Goal: Transaction & Acquisition: Purchase product/service

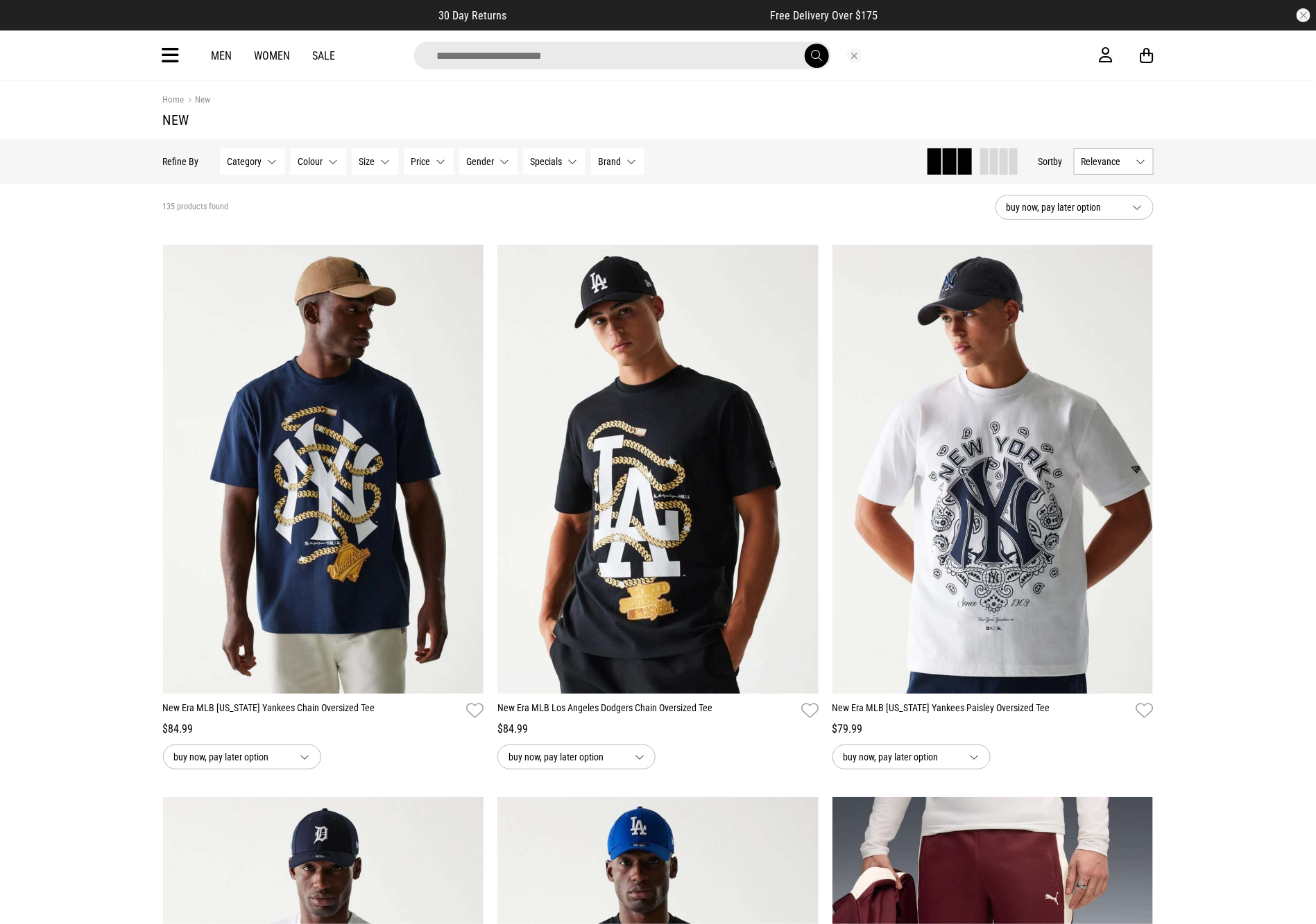
click at [650, 57] on input "search" at bounding box center [623, 55] width 417 height 28
type input "******"
click at [804, 44] on button "submit" at bounding box center [816, 56] width 24 height 24
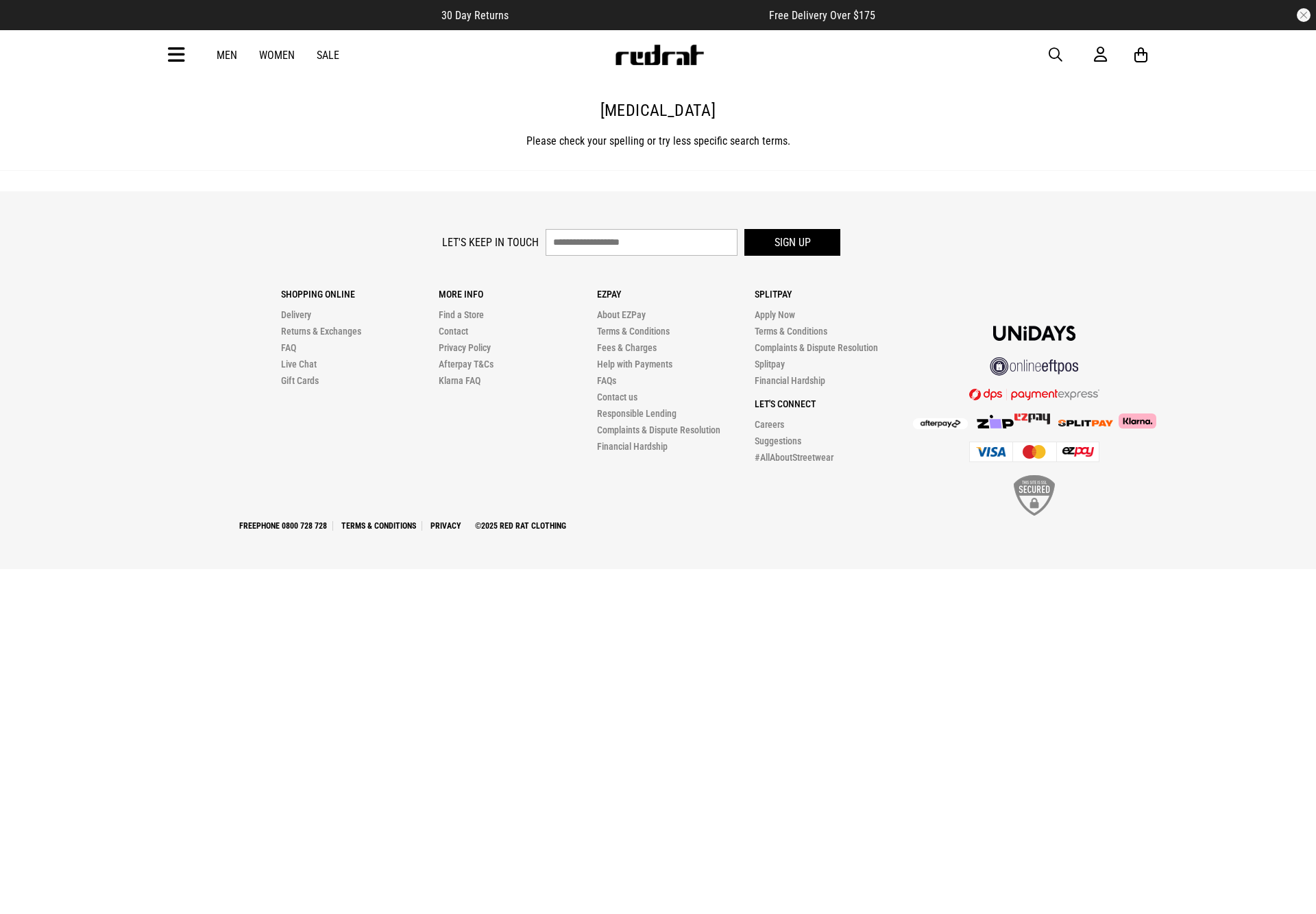
click at [1053, 52] on span "button" at bounding box center [1055, 55] width 14 height 17
click at [745, 48] on input "search" at bounding box center [624, 55] width 412 height 27
click at [747, 48] on input "search" at bounding box center [624, 55] width 412 height 27
click at [751, 48] on input "search" at bounding box center [624, 55] width 412 height 27
click at [752, 48] on input "search" at bounding box center [624, 55] width 412 height 27
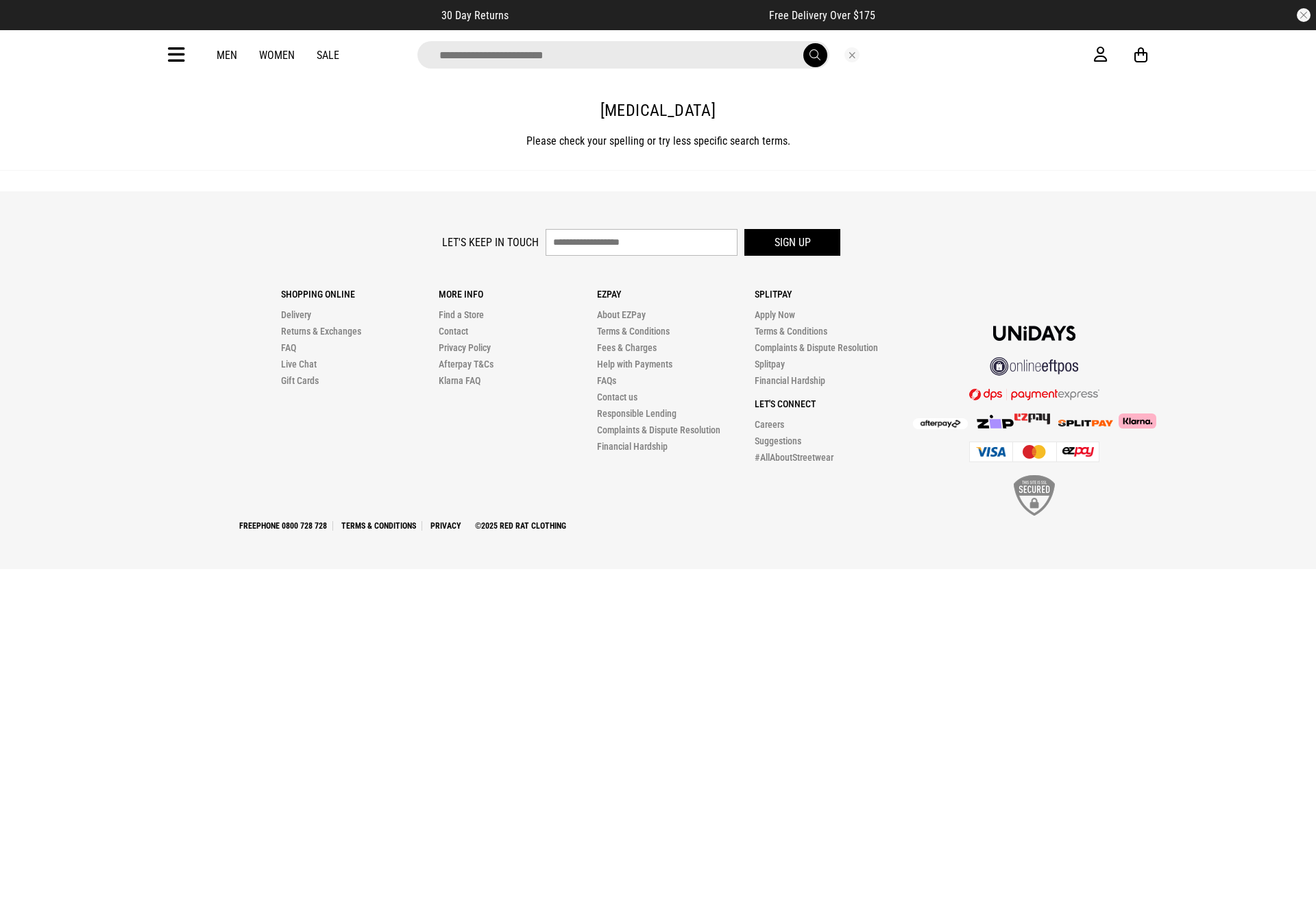
click at [752, 48] on input "search" at bounding box center [624, 55] width 412 height 27
click at [192, 54] on div "Men Women Sale" at bounding box center [658, 55] width 1001 height 50
click at [180, 54] on icon at bounding box center [176, 55] width 17 height 22
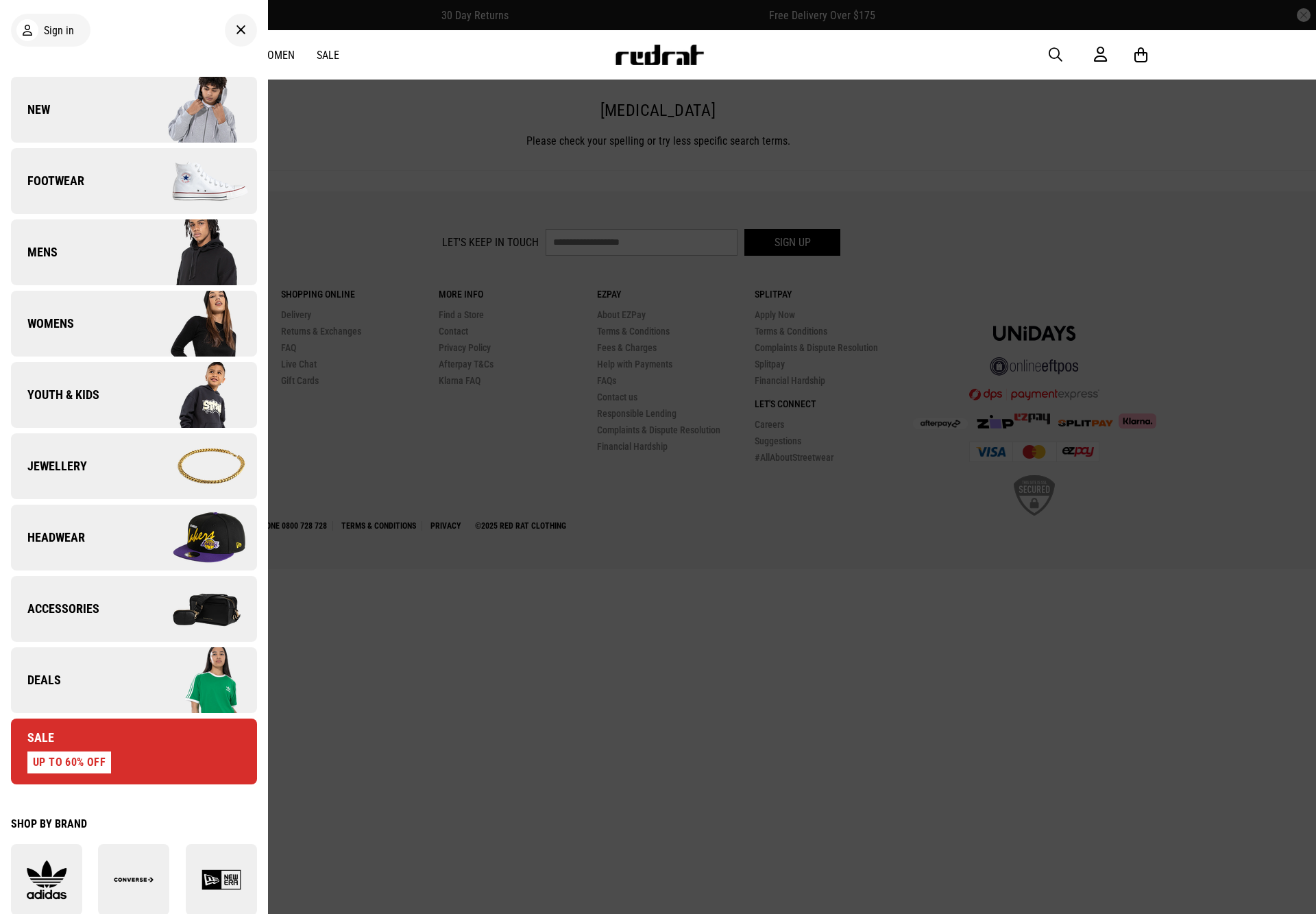
click at [133, 700] on img at bounding box center [195, 680] width 123 height 68
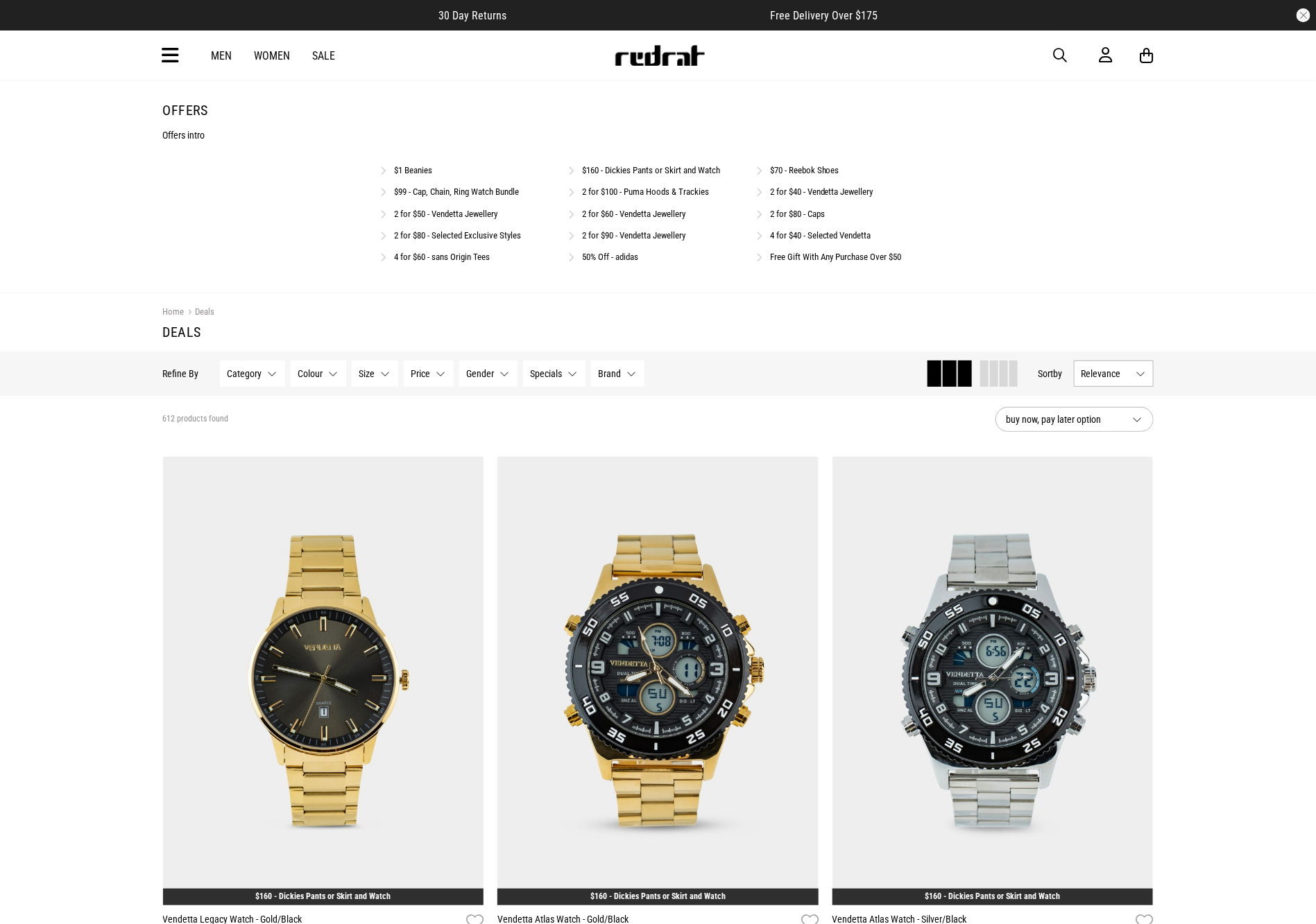
click at [825, 194] on link "2 for $40 - Vendetta Jewellery" at bounding box center [821, 191] width 103 height 11
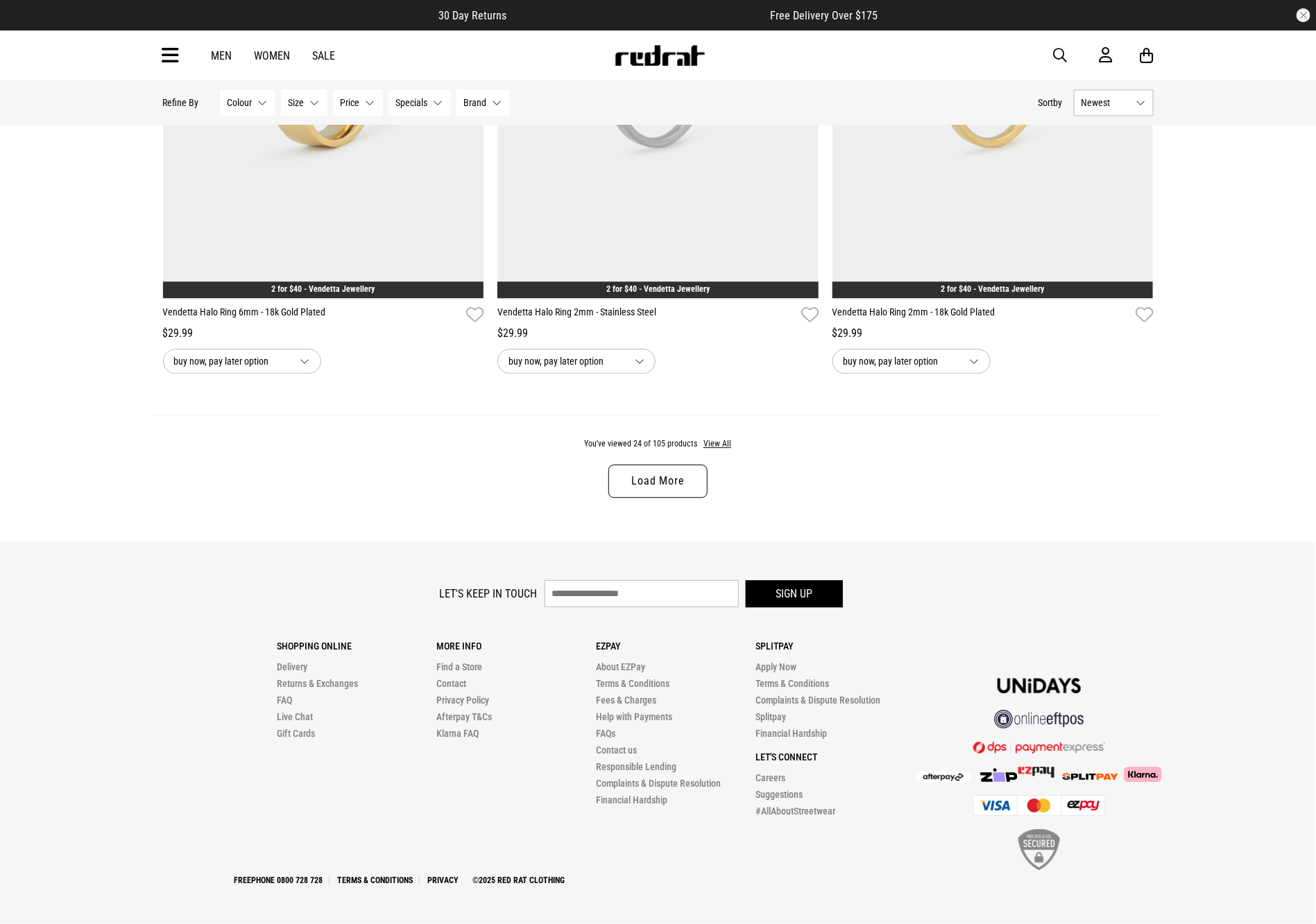
drag, startPoint x: 0, startPoint y: 0, endPoint x: 1233, endPoint y: 761, distance: 1448.9
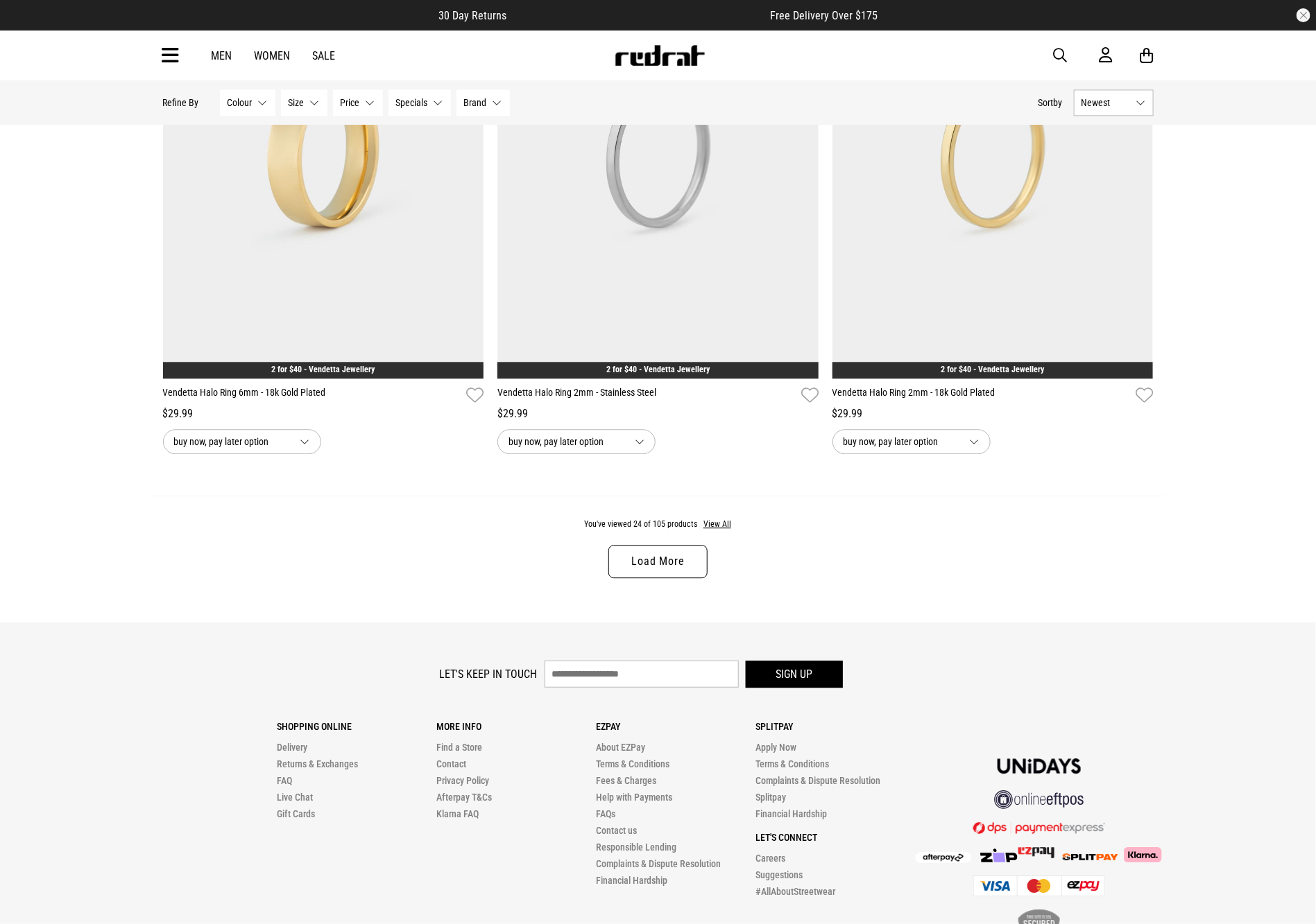
drag, startPoint x: 673, startPoint y: 576, endPoint x: 731, endPoint y: 586, distance: 58.9
click at [673, 576] on link "Load More" at bounding box center [657, 561] width 98 height 33
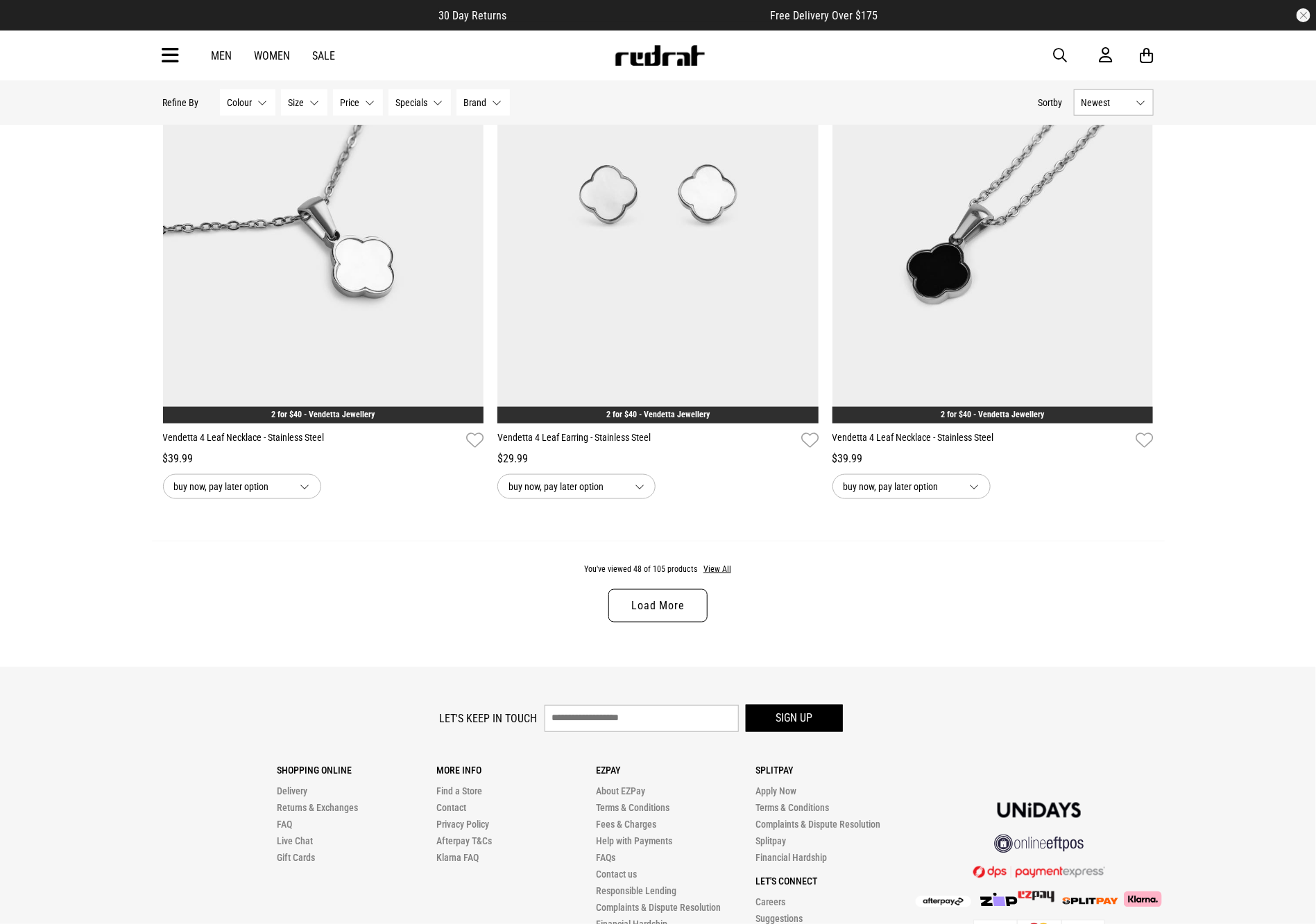
scroll to position [8322, 0]
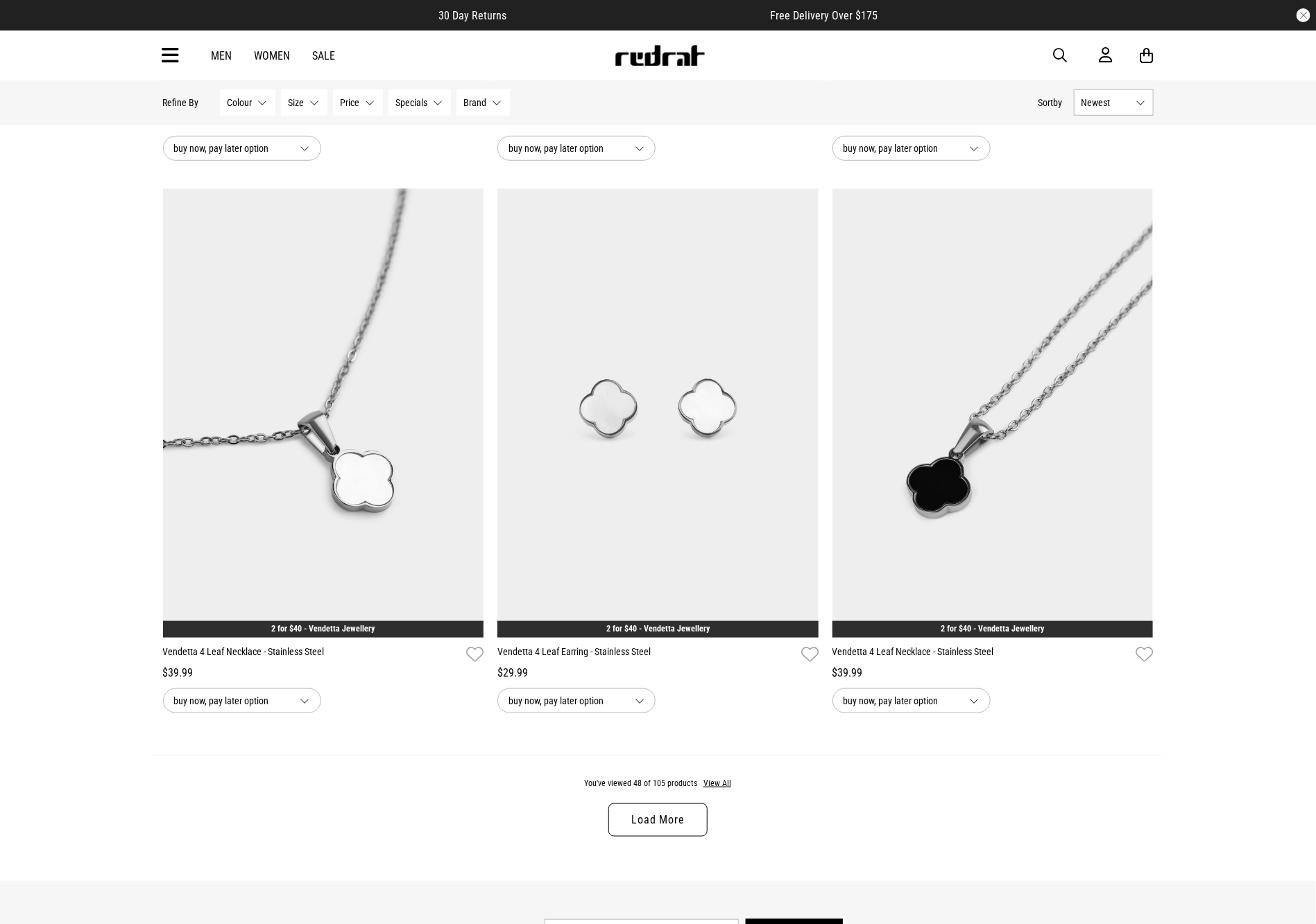
click at [635, 865] on div "You've viewed 48 of 105 products View All Load More" at bounding box center [658, 819] width 1013 height 127
click at [644, 836] on link "Load More" at bounding box center [657, 819] width 98 height 33
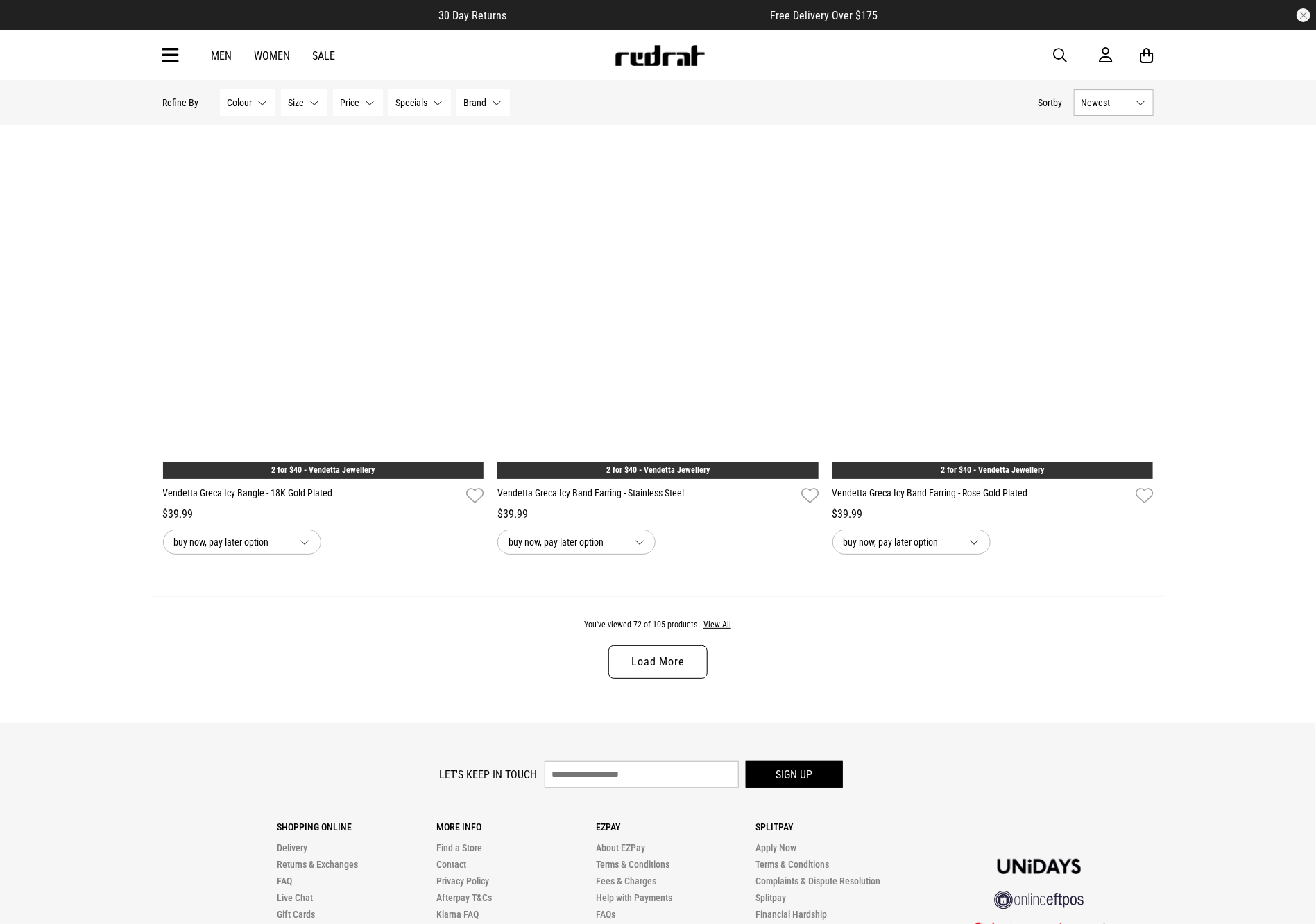
scroll to position [13118, 0]
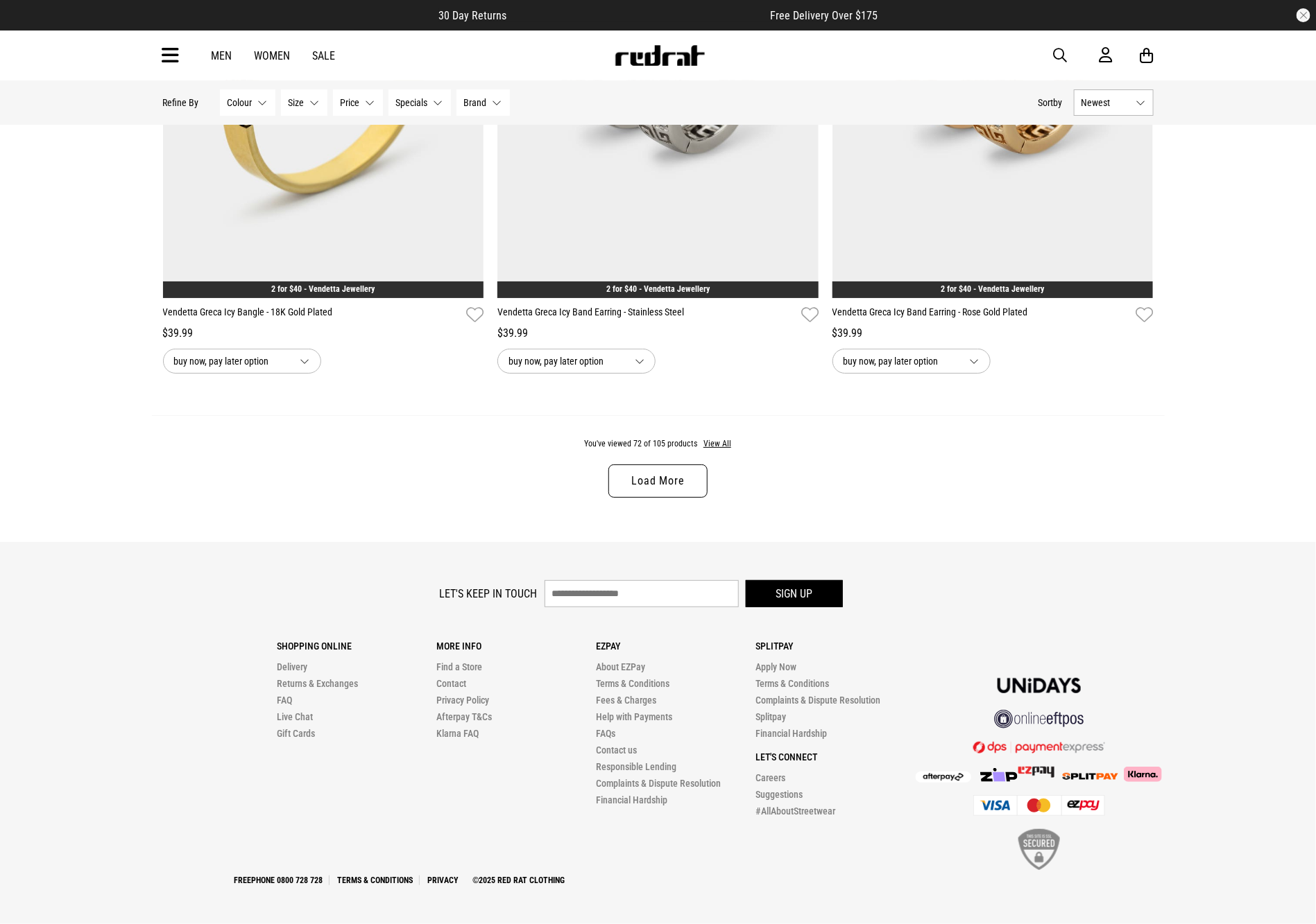
click at [695, 474] on link "Load More" at bounding box center [657, 480] width 98 height 33
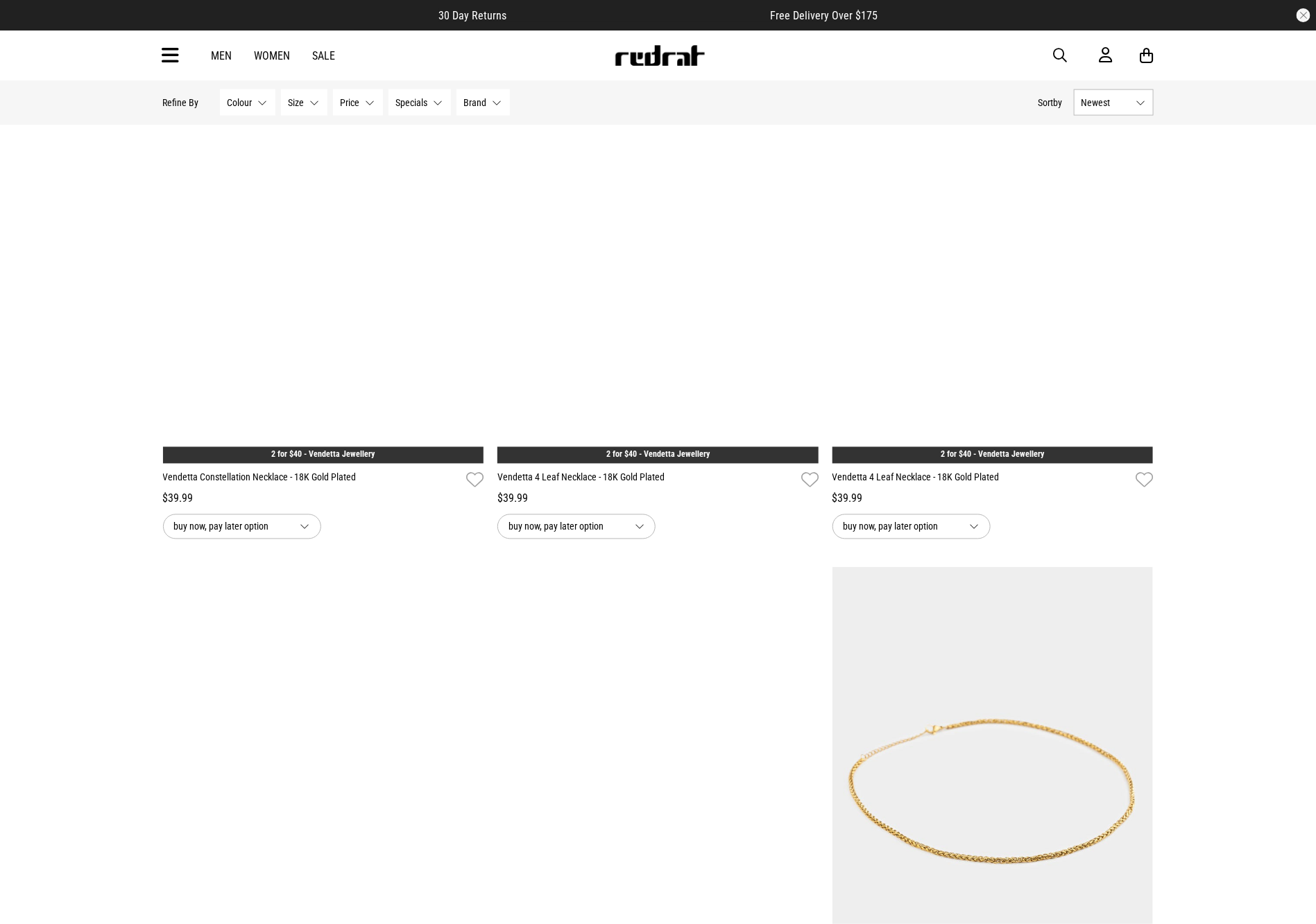
scroll to position [16736, 0]
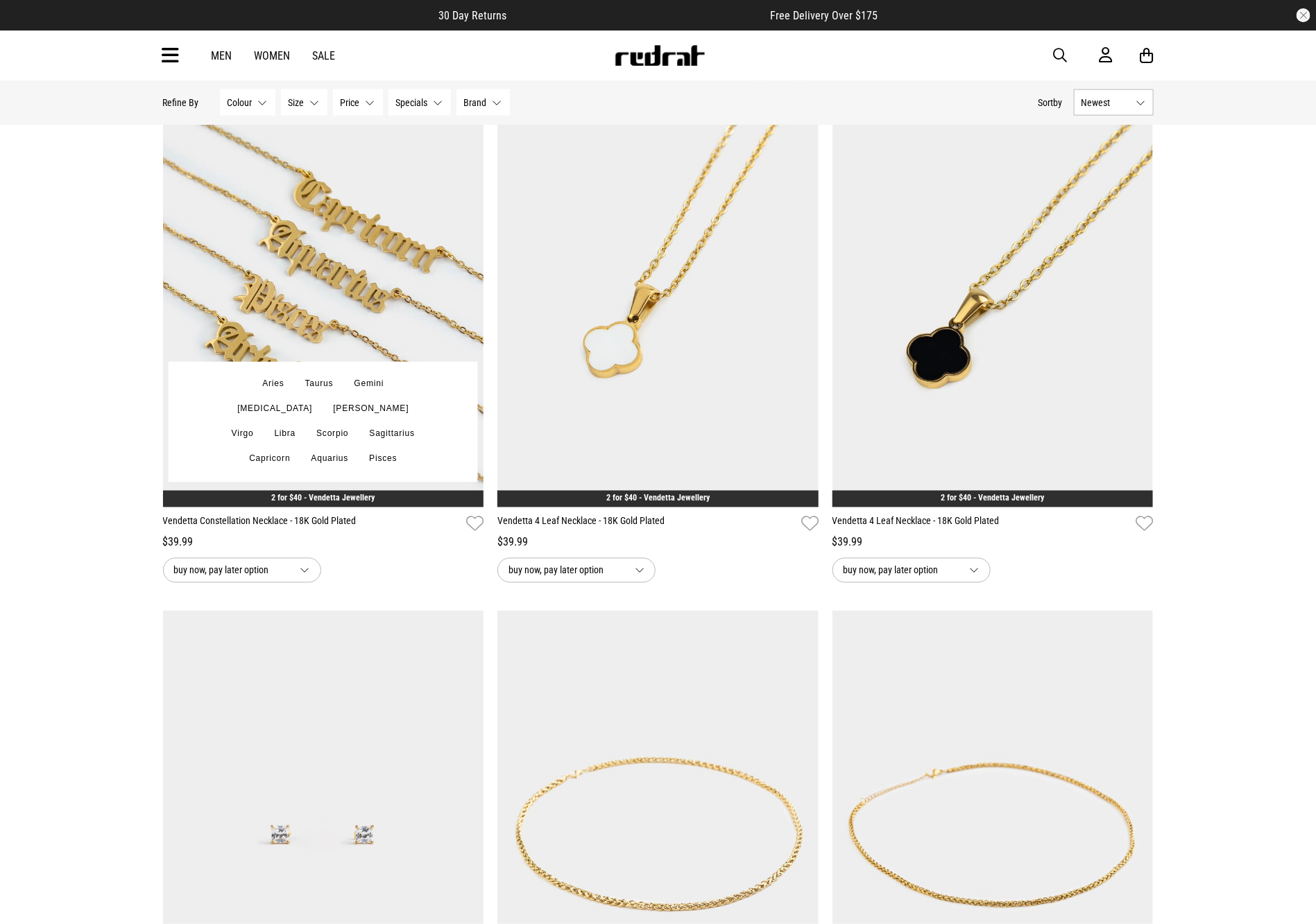
click at [404, 191] on img at bounding box center [324, 283] width 321 height 449
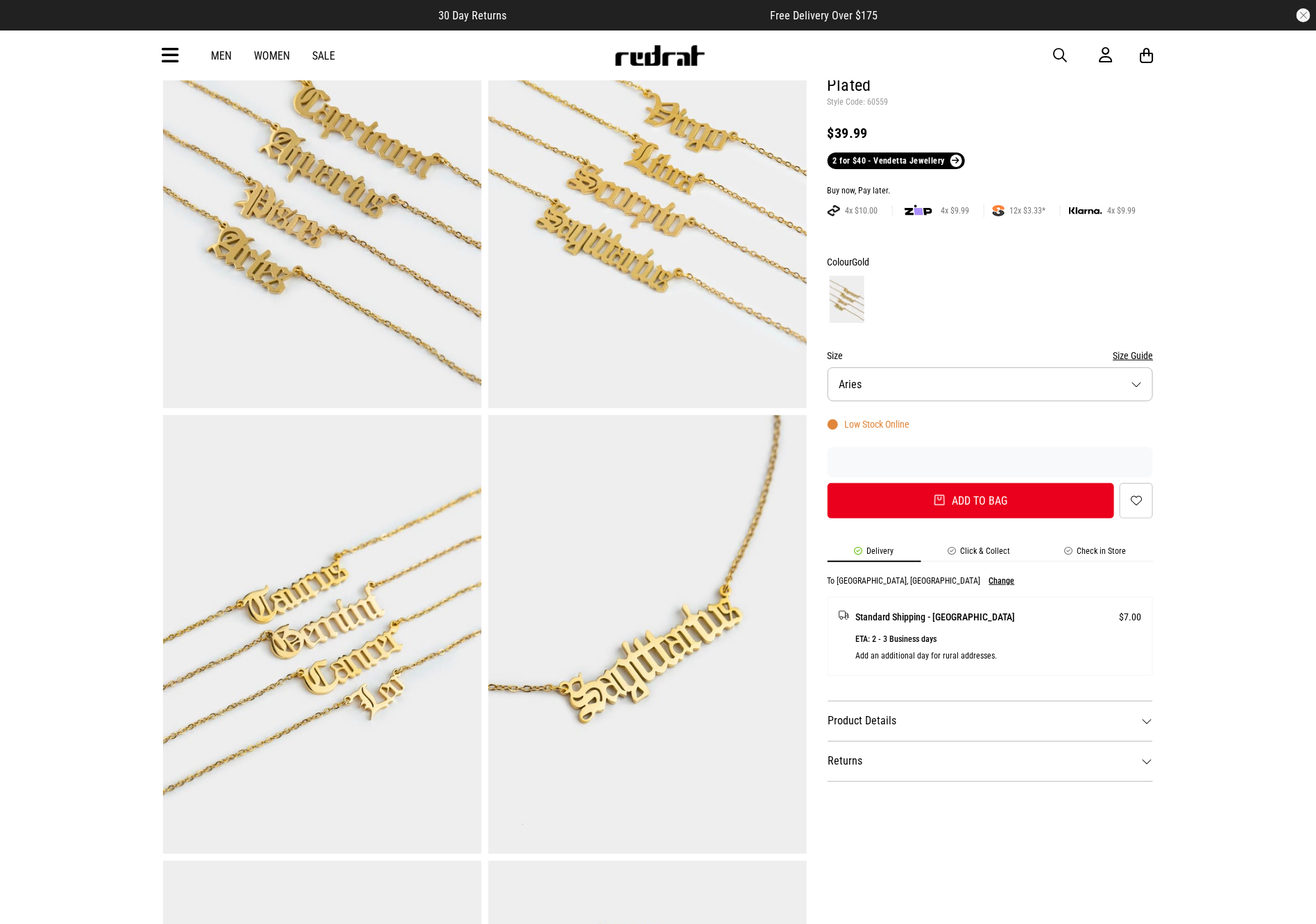
scroll to position [90, 0]
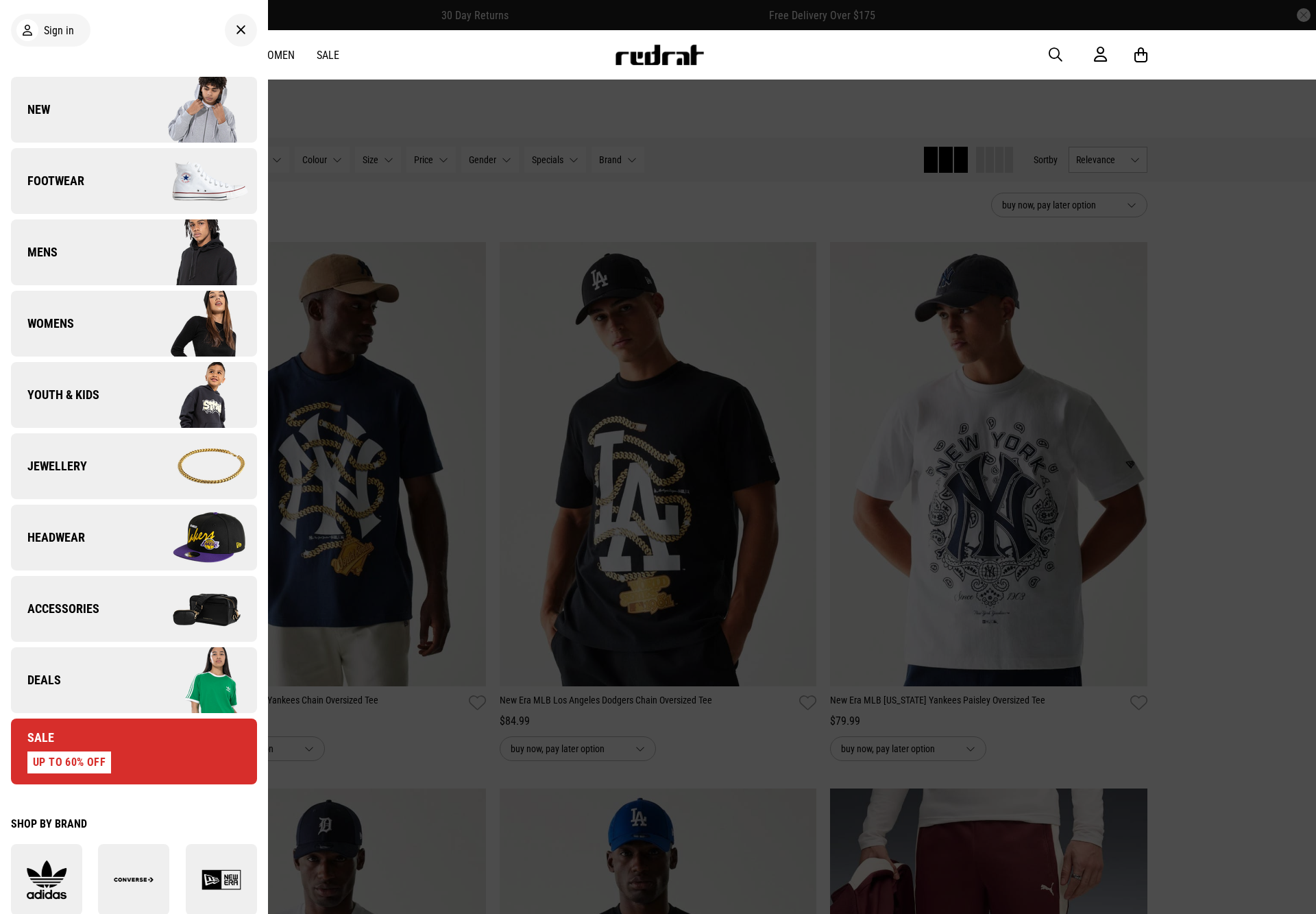
drag, startPoint x: 166, startPoint y: 838, endPoint x: 47, endPoint y: 697, distance: 184.5
click at [47, 697] on link "Deals" at bounding box center [134, 680] width 246 height 66
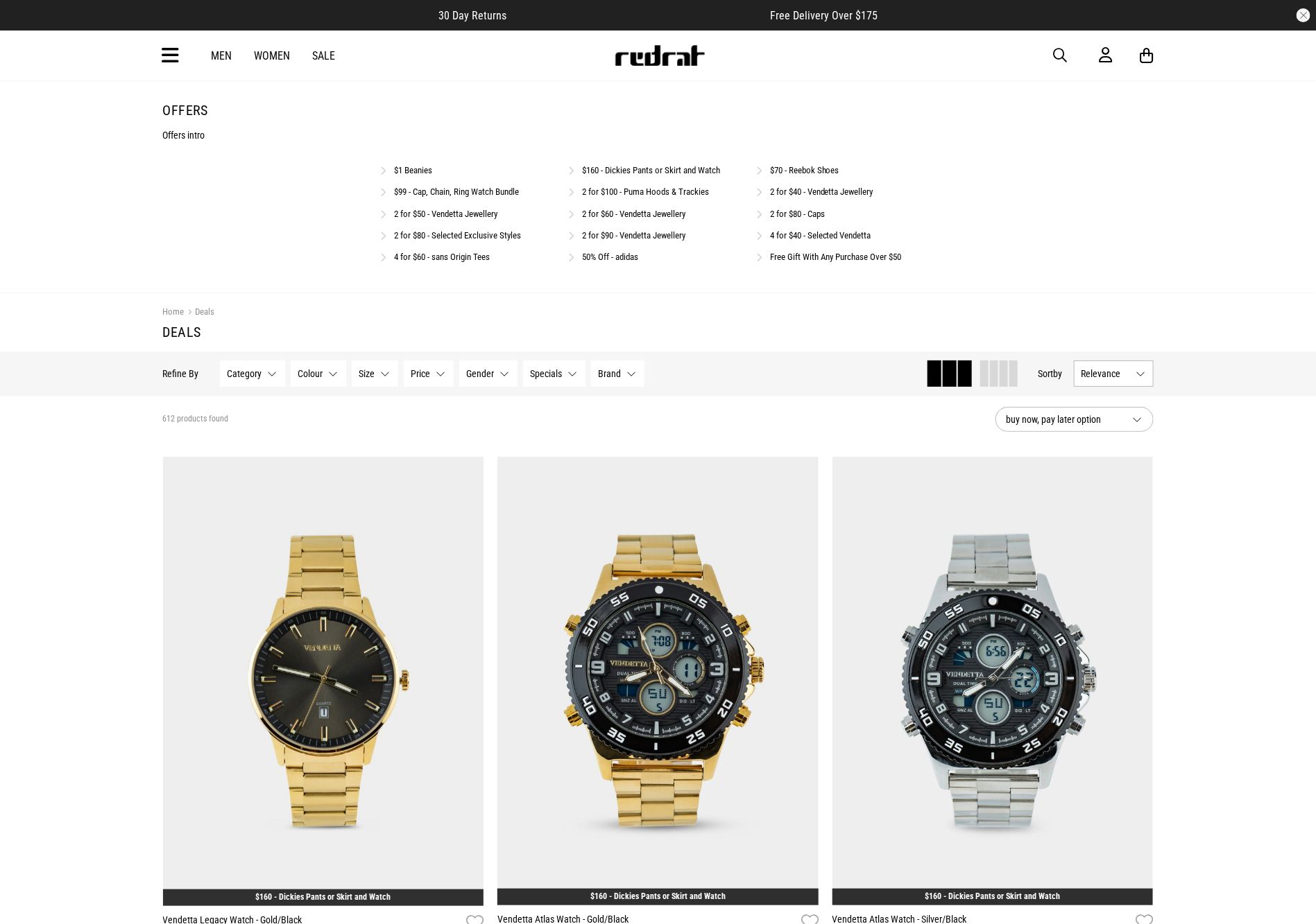
click at [862, 192] on link "2 for $40 - Vendetta Jewellery" at bounding box center [821, 191] width 103 height 11
click at [801, 234] on link "4 for $40 - Selected Vendetta" at bounding box center [820, 235] width 101 height 11
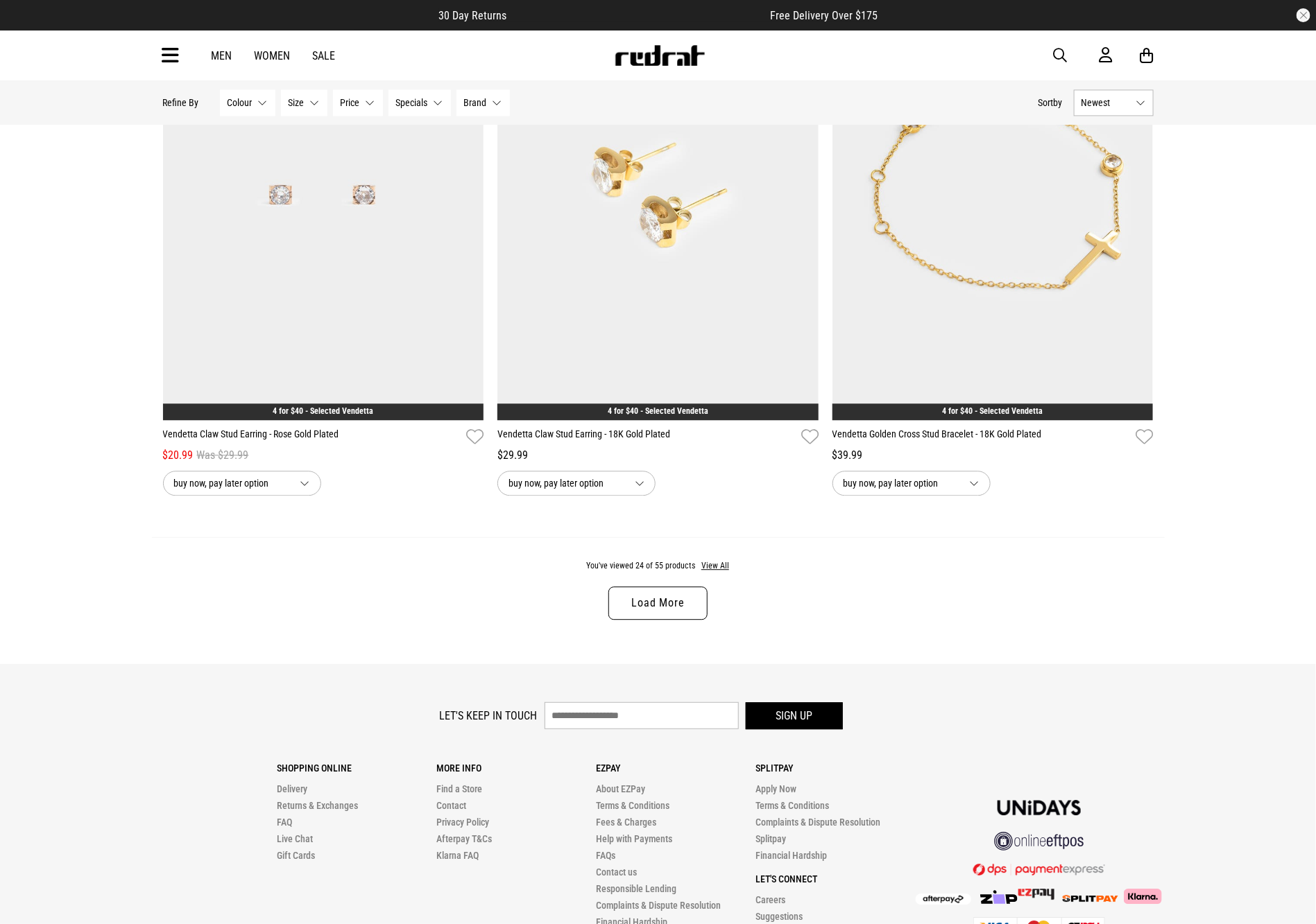
drag, startPoint x: 0, startPoint y: 0, endPoint x: 1363, endPoint y: 784, distance: 1572.4
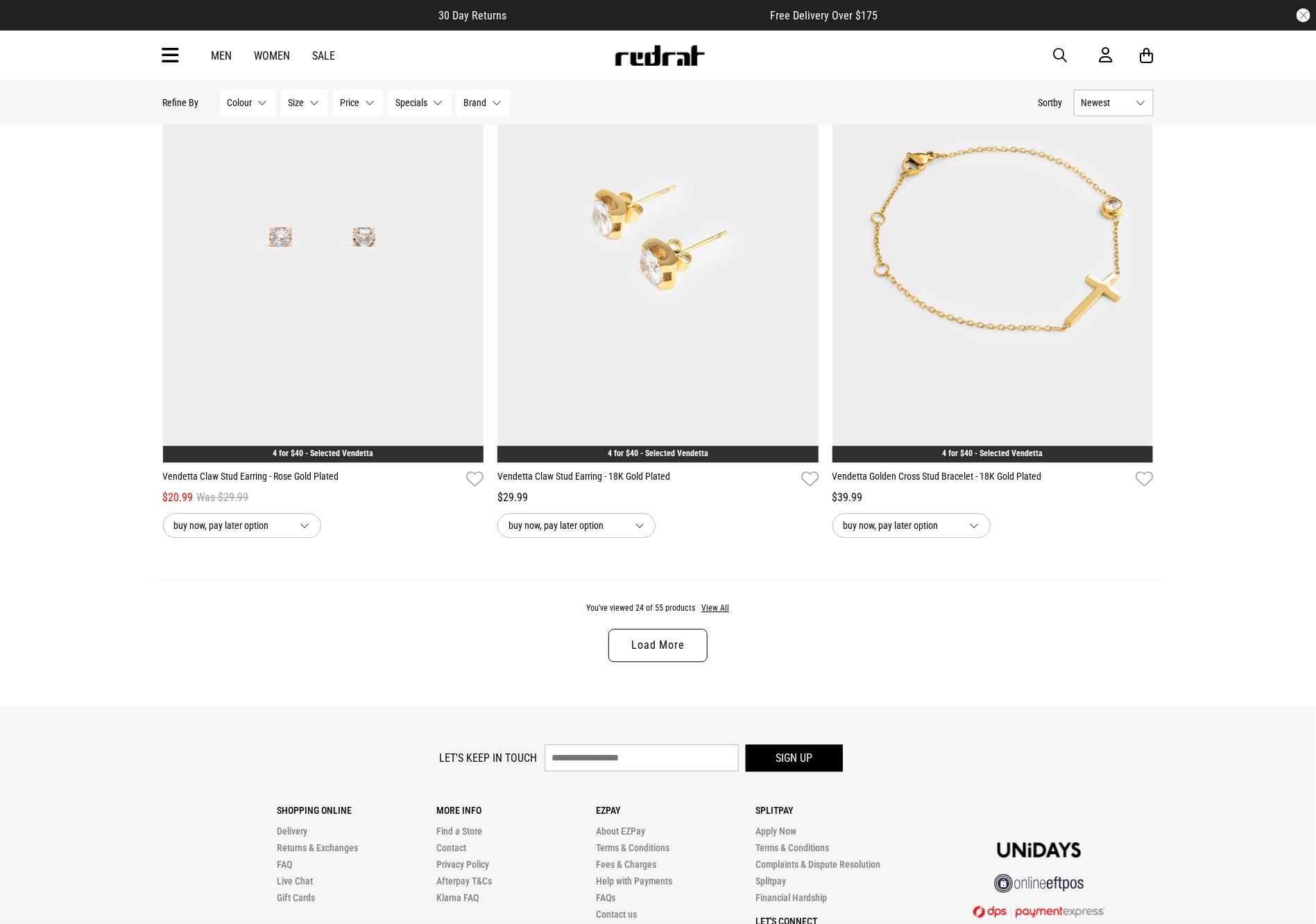
click at [673, 662] on link "Load More" at bounding box center [657, 645] width 98 height 33
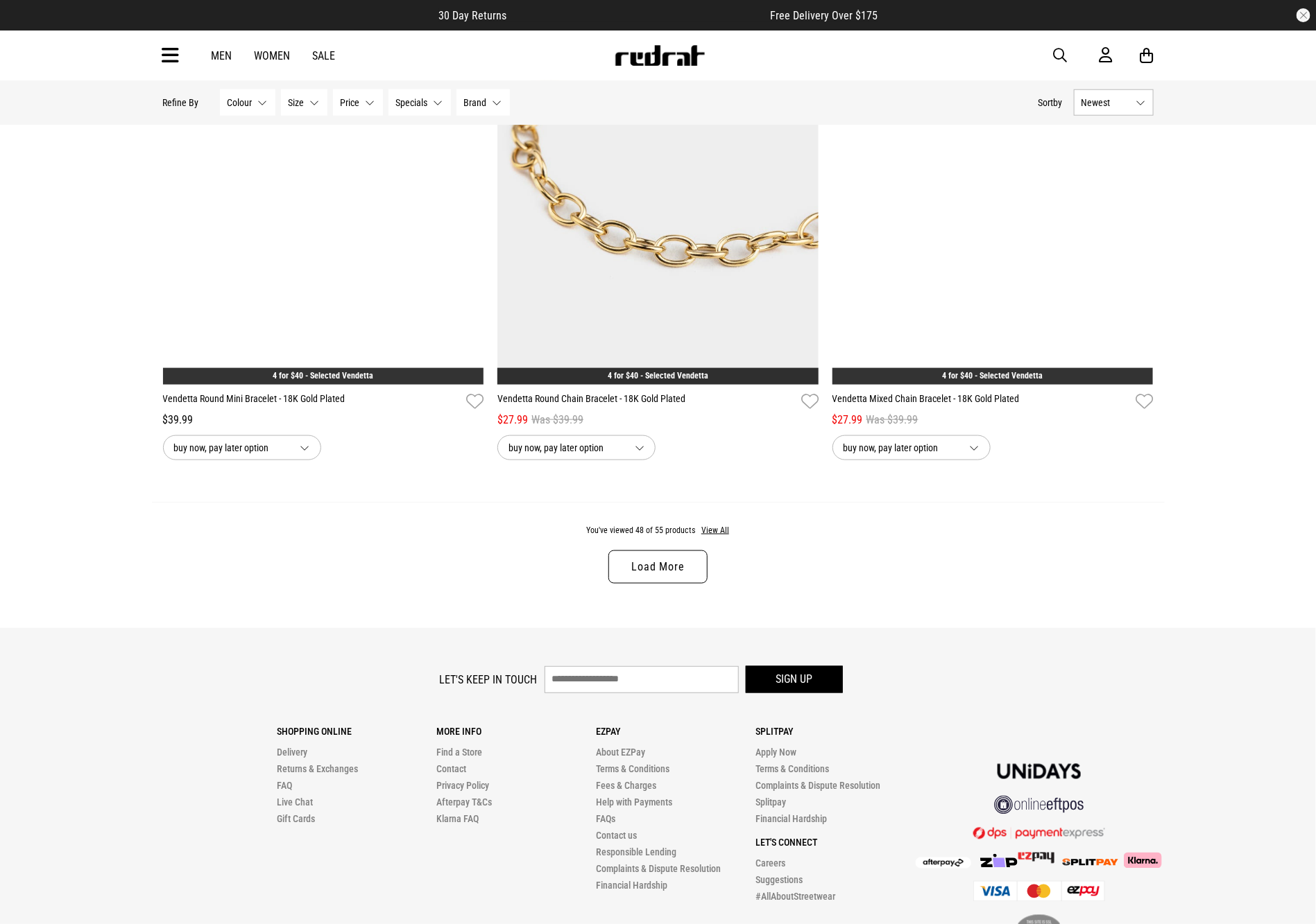
scroll to position [8690, 0]
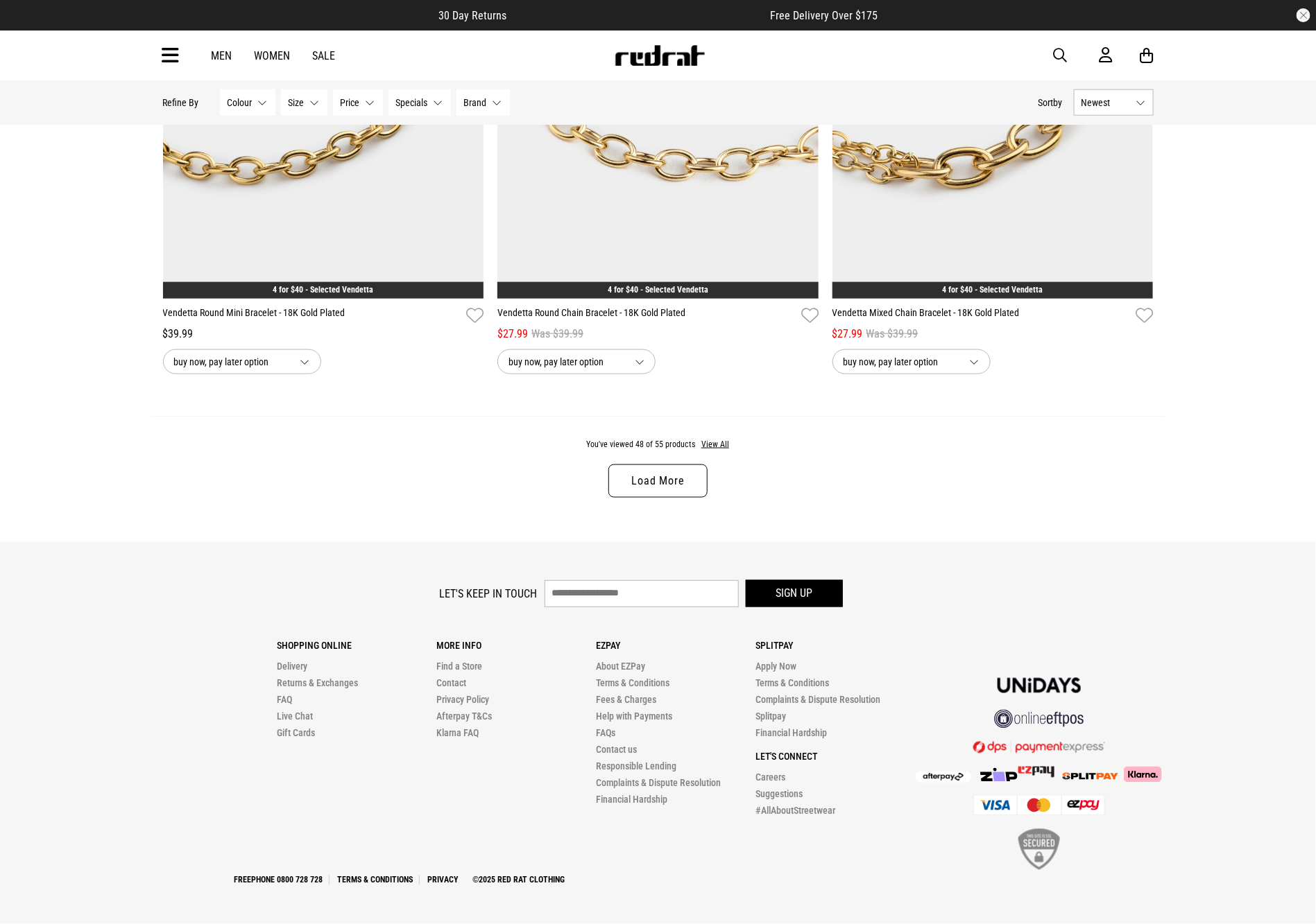
drag, startPoint x: 693, startPoint y: 474, endPoint x: 710, endPoint y: 482, distance: 18.8
click at [693, 474] on link "Load More" at bounding box center [657, 480] width 98 height 33
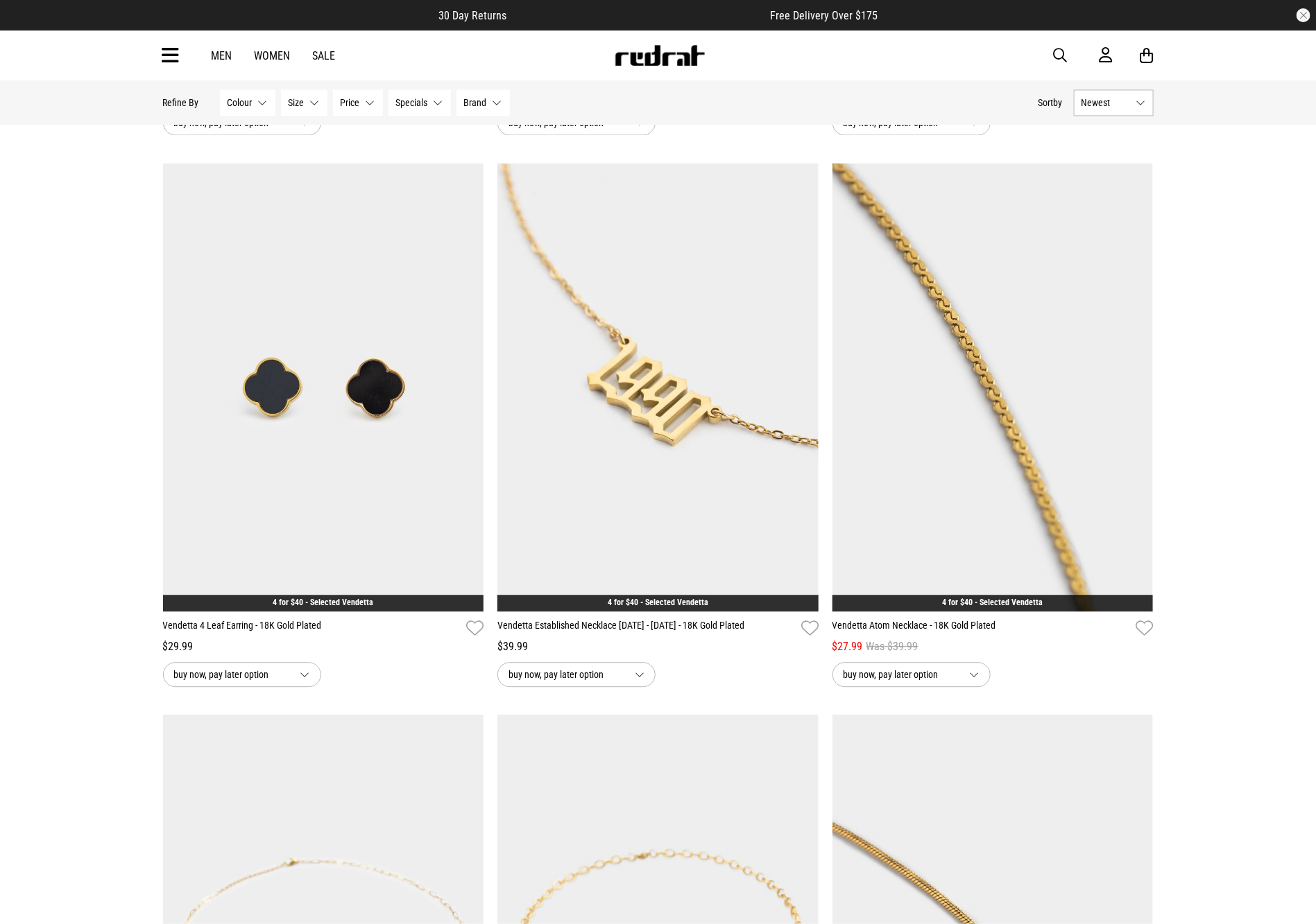
scroll to position [6716, 0]
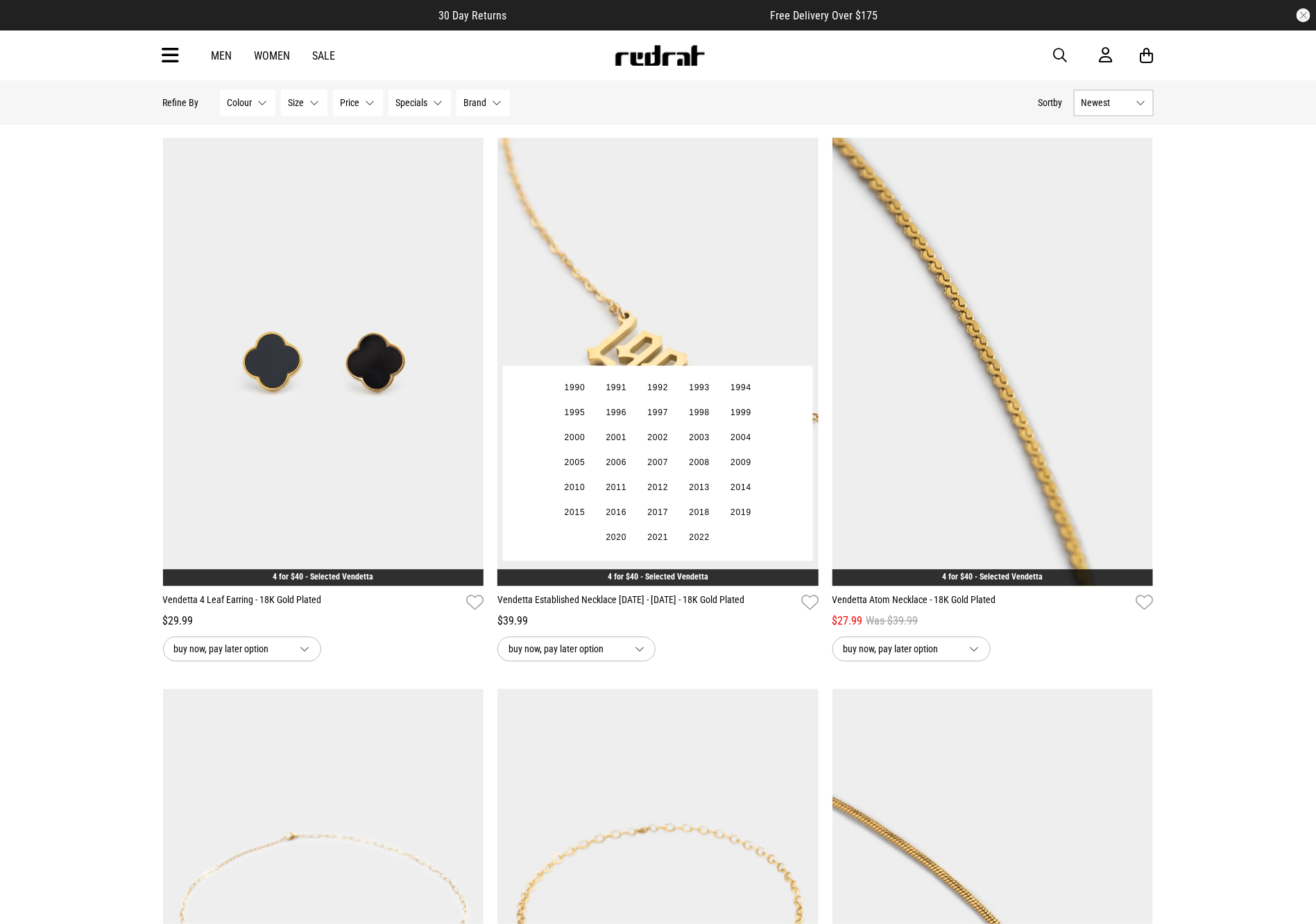
click at [584, 326] on img at bounding box center [658, 362] width 321 height 449
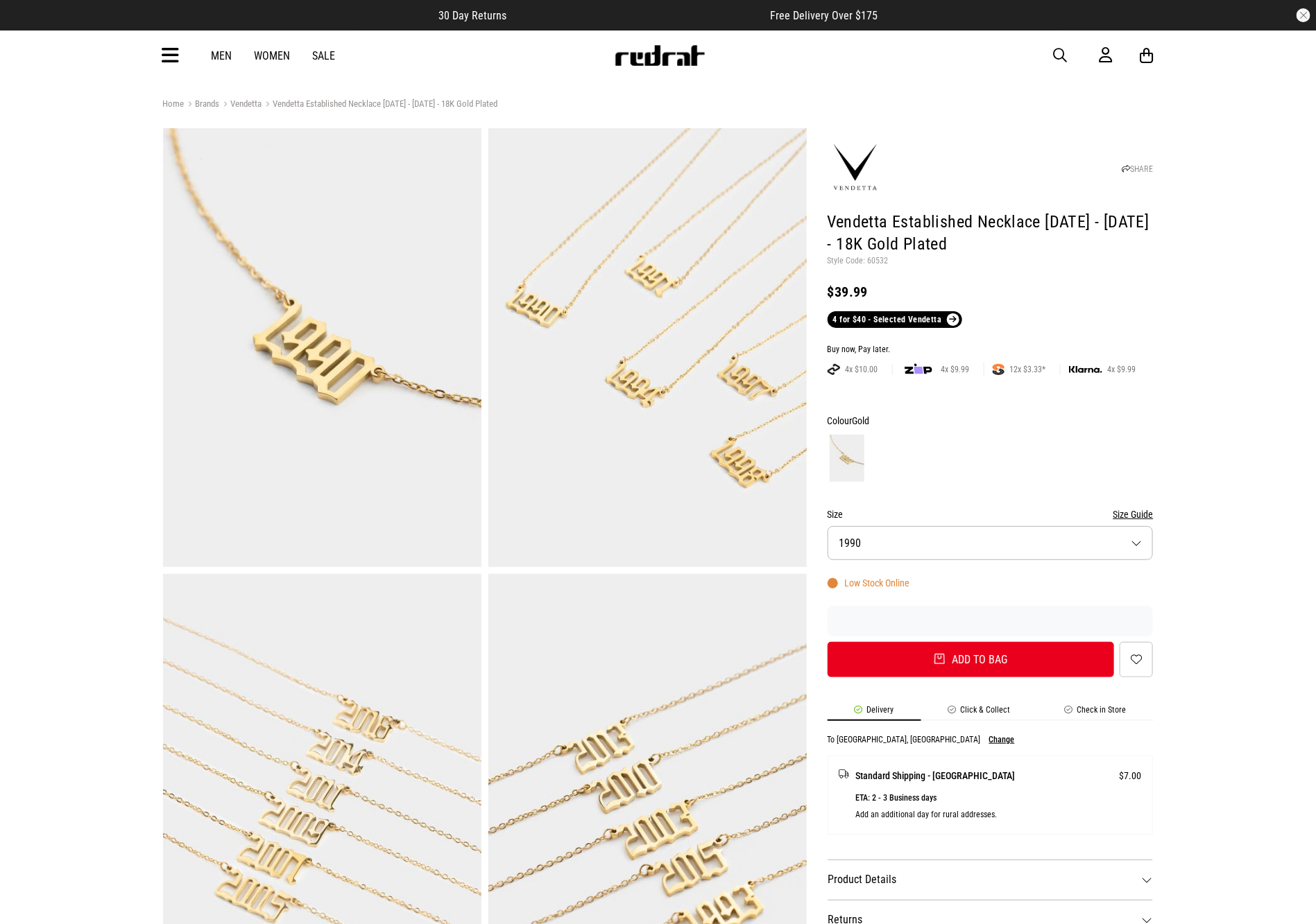
click at [882, 259] on p "Style Code: 60532" at bounding box center [990, 261] width 326 height 11
copy p "60532"
